Goal: Information Seeking & Learning: Understand process/instructions

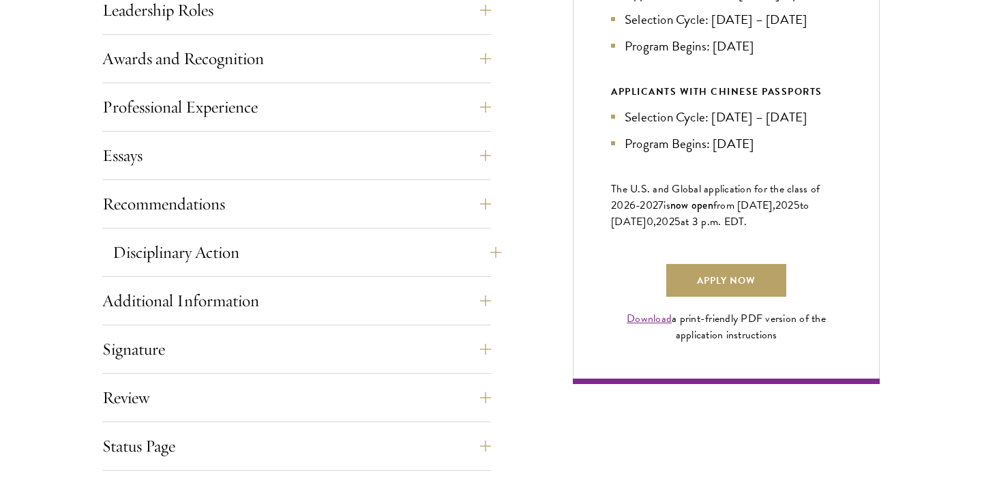
scroll to position [853, 0]
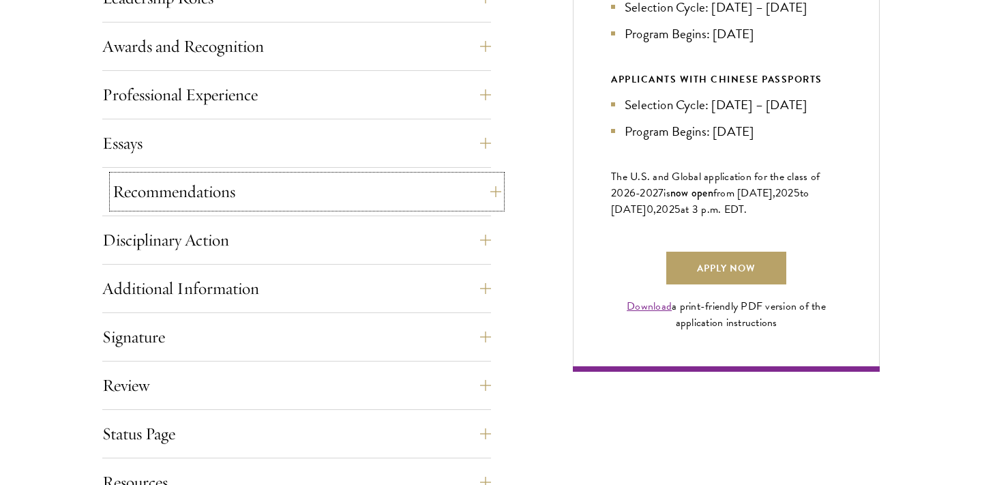
click at [309, 201] on button "Recommendations" at bounding box center [307, 191] width 389 height 33
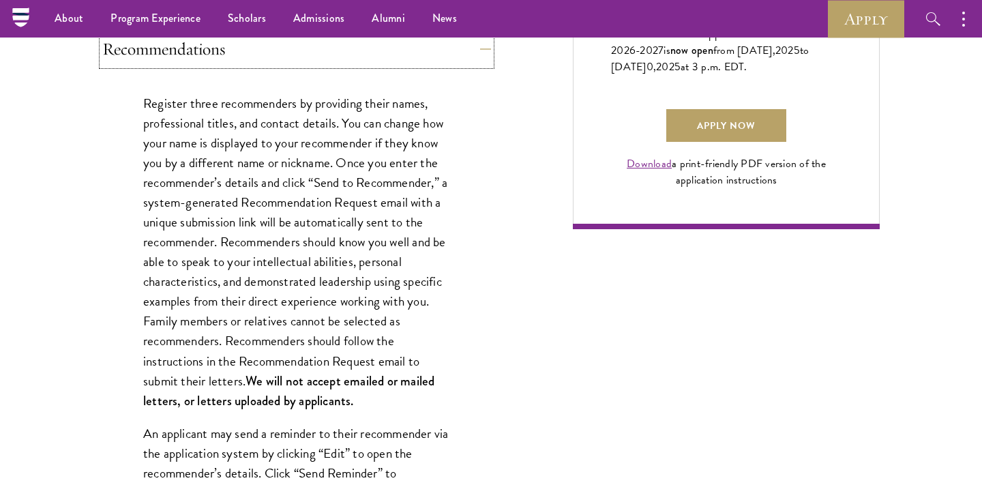
scroll to position [994, 0]
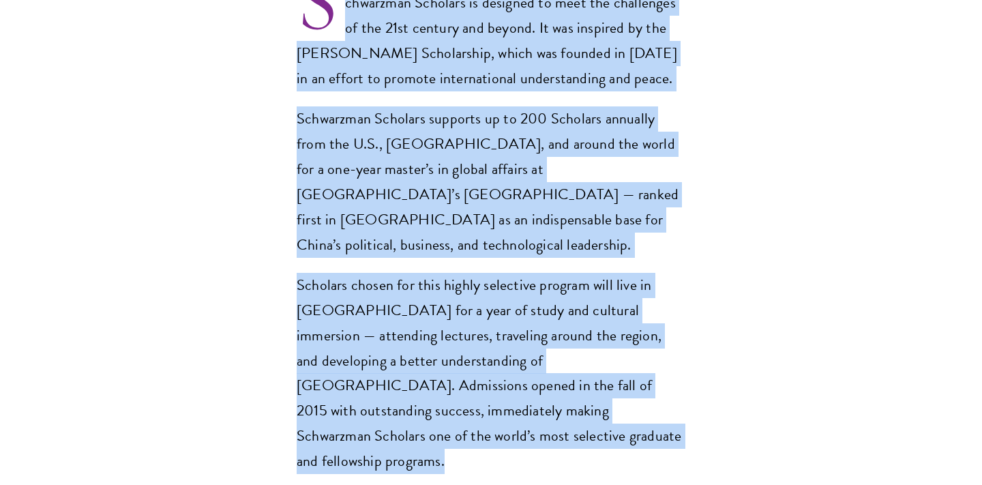
scroll to position [1095, 0]
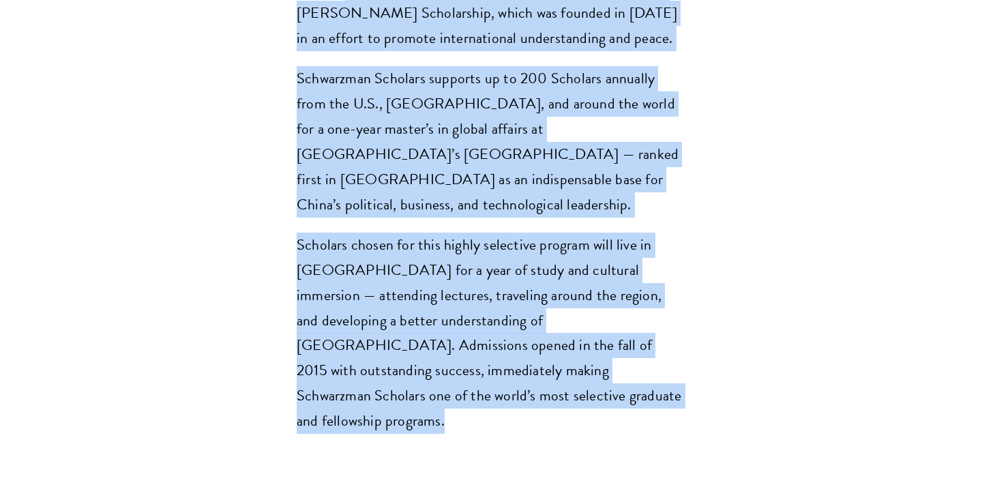
drag, startPoint x: 278, startPoint y: 105, endPoint x: 471, endPoint y: 360, distance: 320.3
click at [471, 360] on section "Opportunity in [GEOGRAPHIC_DATA] Gain firsthand experience in [GEOGRAPHIC_DATA]…" at bounding box center [491, 278] width 982 height 1773
copy section "chwarzman Scholars is designed to meet the challenges of the 21st century and b…"
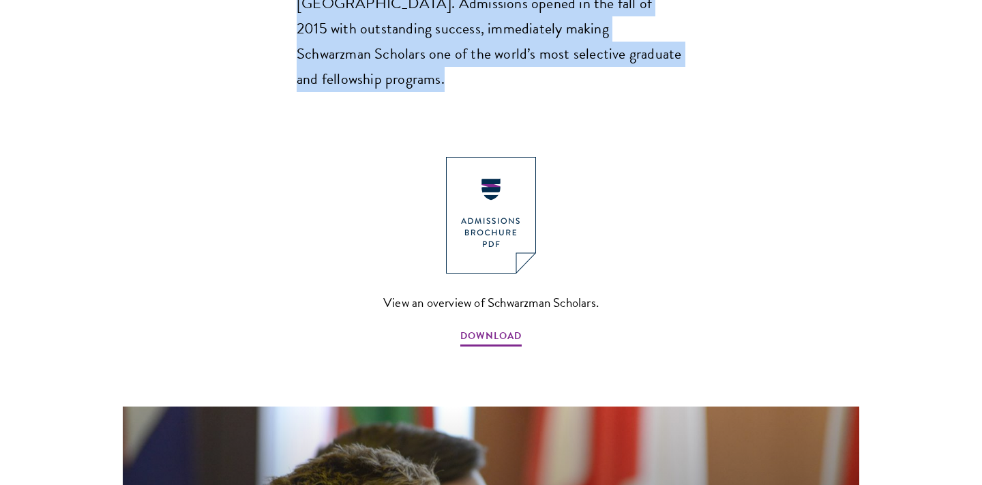
scroll to position [1443, 0]
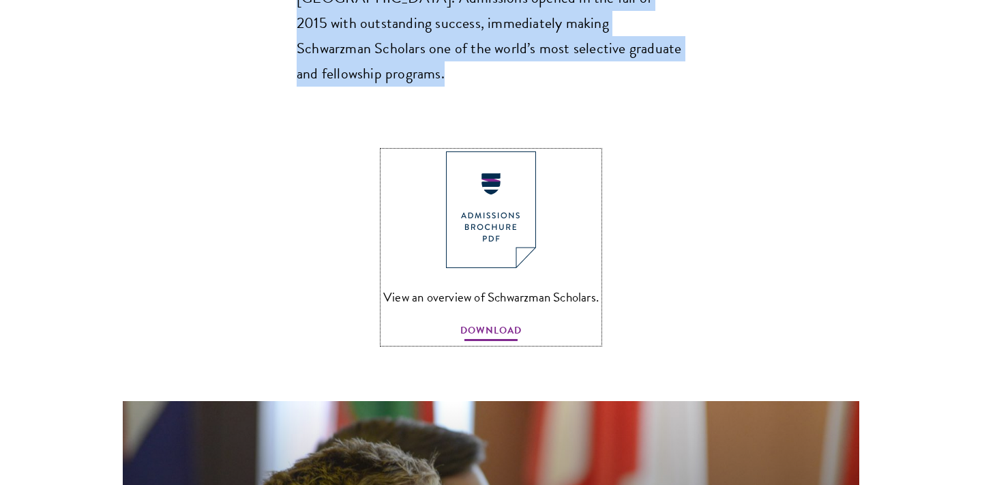
click at [492, 322] on span "DOWNLOAD" at bounding box center [490, 332] width 61 height 21
